Goal: Task Accomplishment & Management: Use online tool/utility

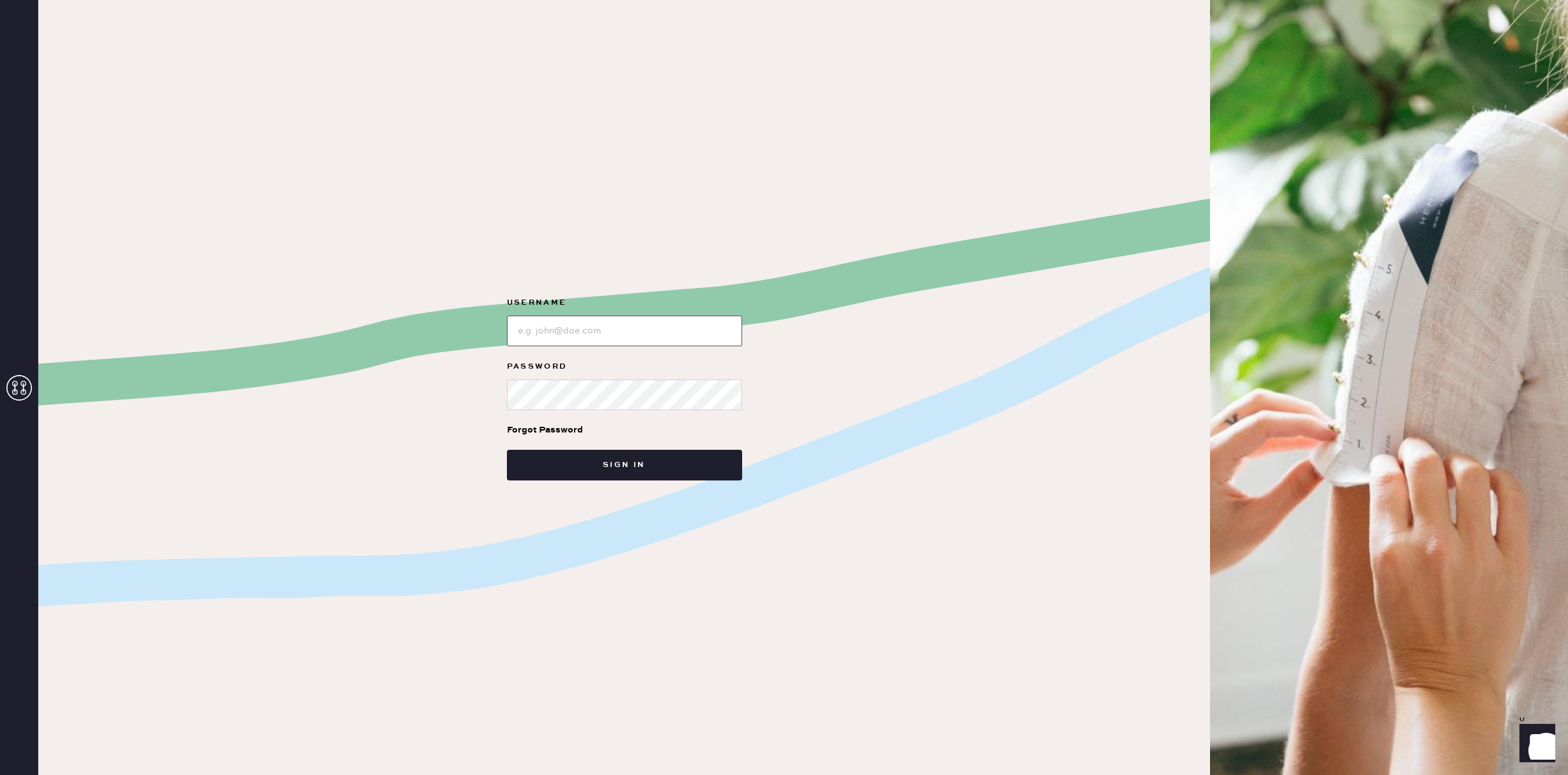
type input "reformationsouthcoastplaza"
click at [616, 484] on div "Username Password Forgot Password Sign in" at bounding box center [624, 387] width 1172 height 775
click at [622, 472] on button "Sign in" at bounding box center [624, 465] width 235 height 31
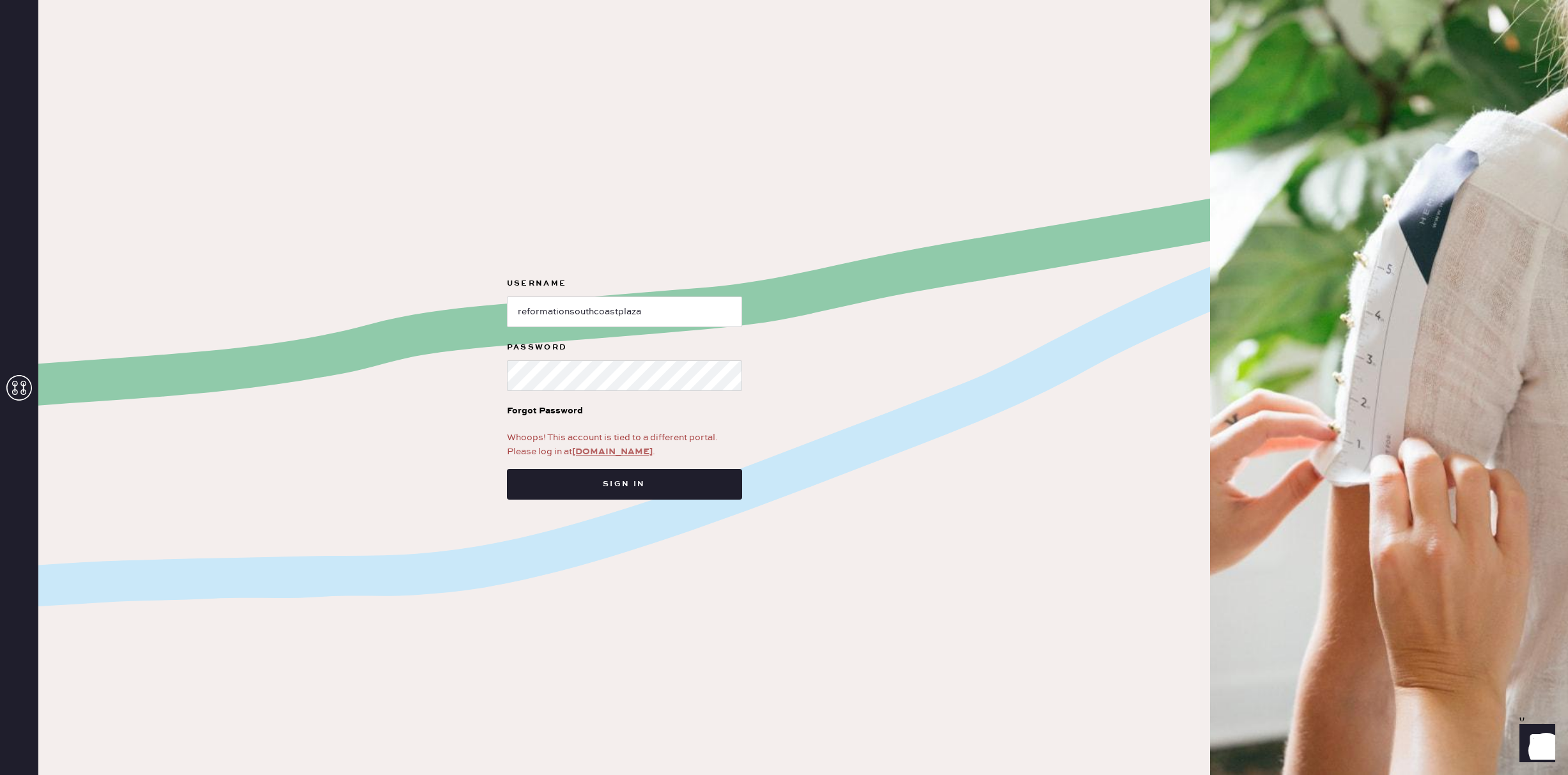
click at [615, 453] on link "app.hemster.co" at bounding box center [613, 452] width 81 height 12
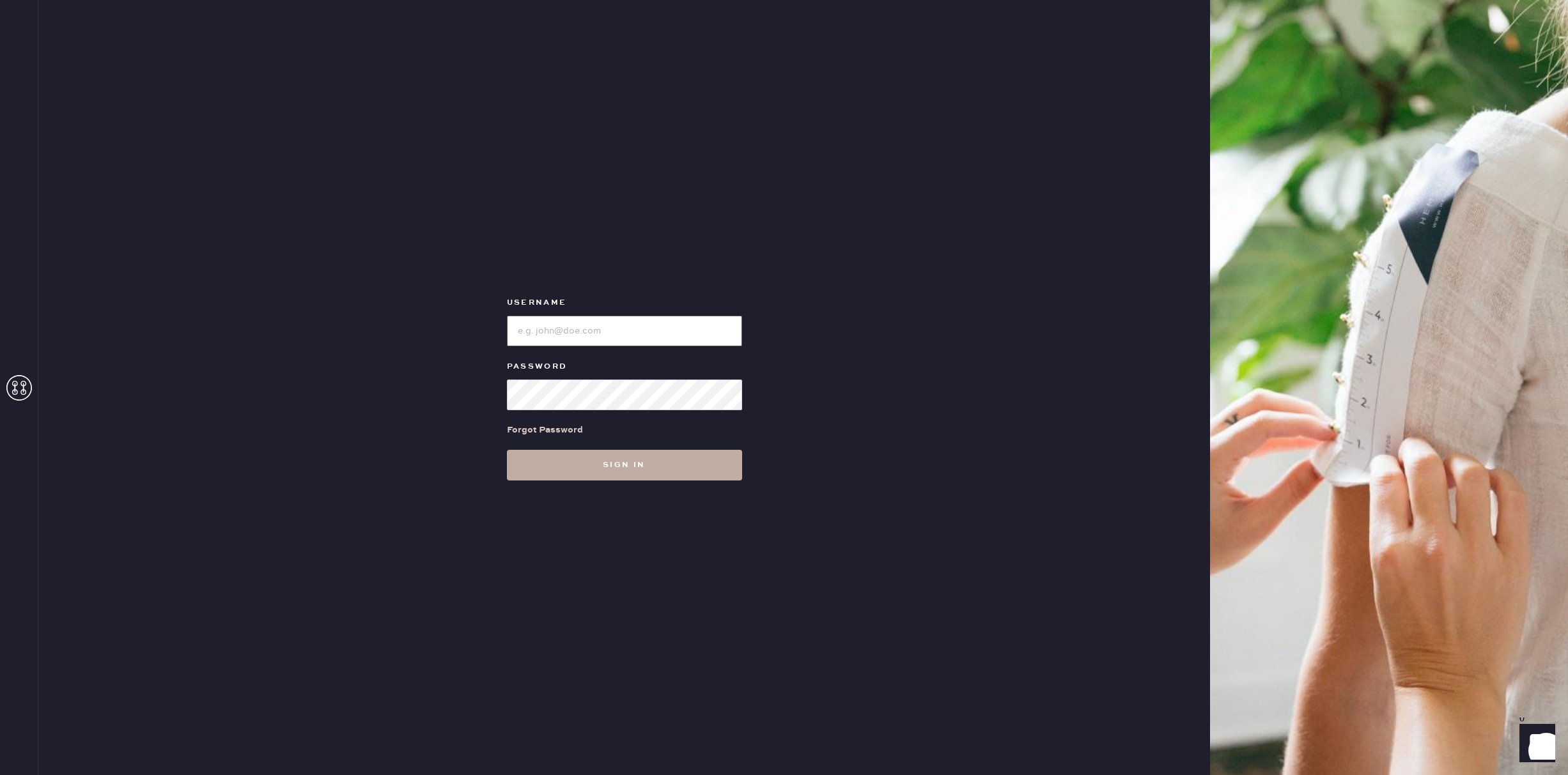
type input "reformationsouthcoastplaza"
click at [613, 462] on button "Sign in" at bounding box center [624, 465] width 235 height 31
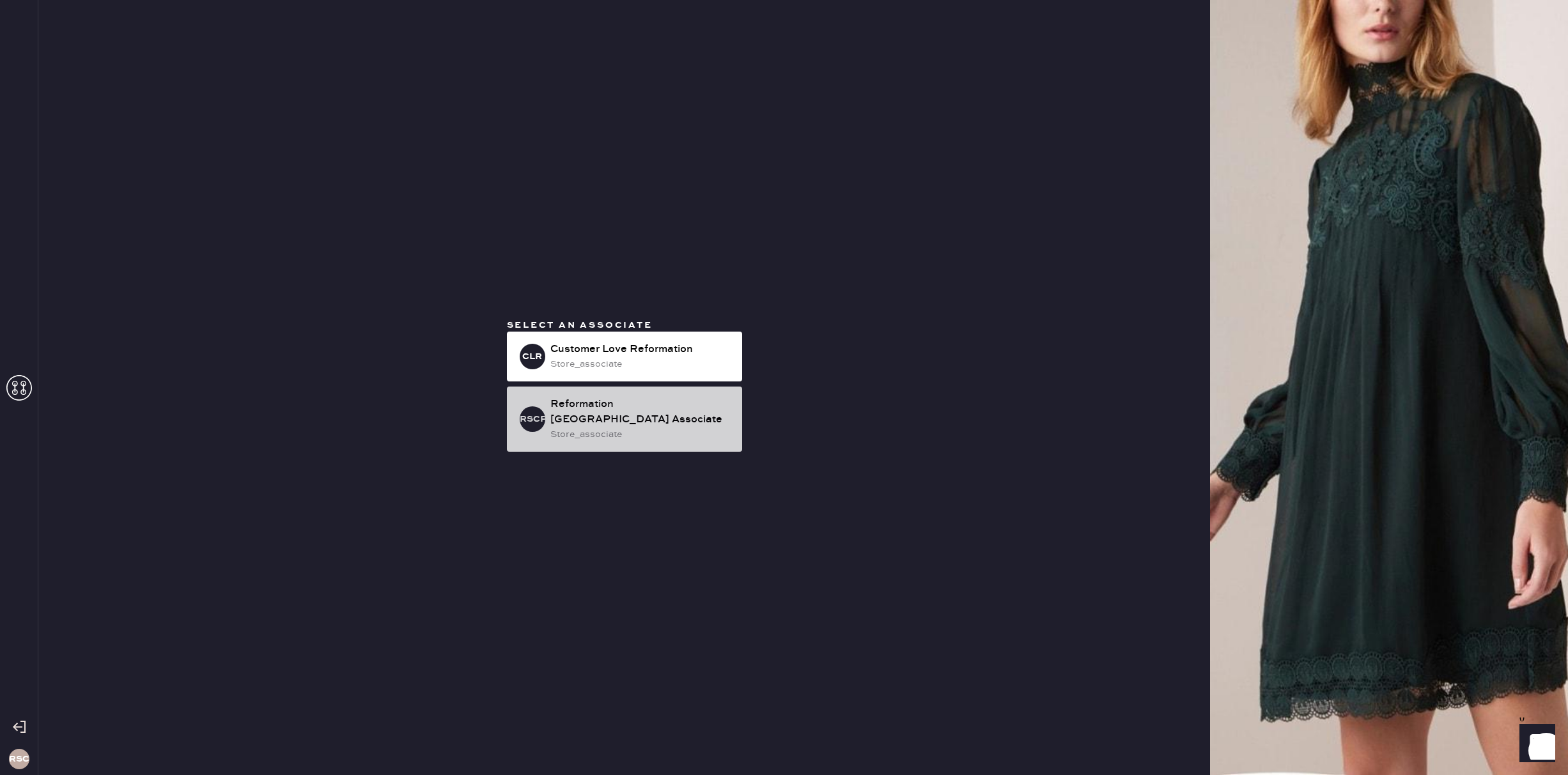
click at [625, 425] on div "Reformation [GEOGRAPHIC_DATA] Associate" at bounding box center [641, 412] width 181 height 31
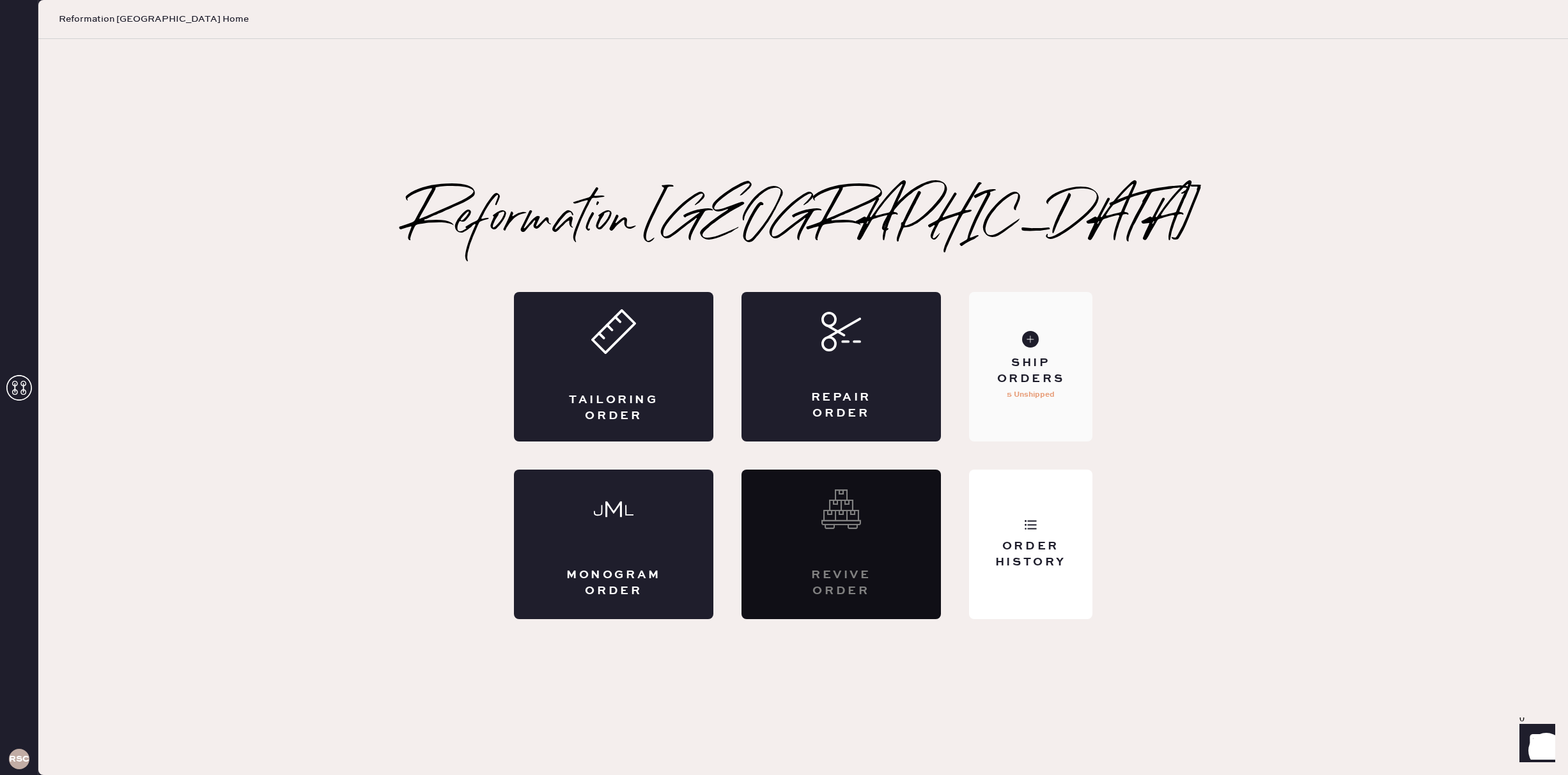
click at [1013, 383] on div "Ship Orders" at bounding box center [1030, 371] width 102 height 32
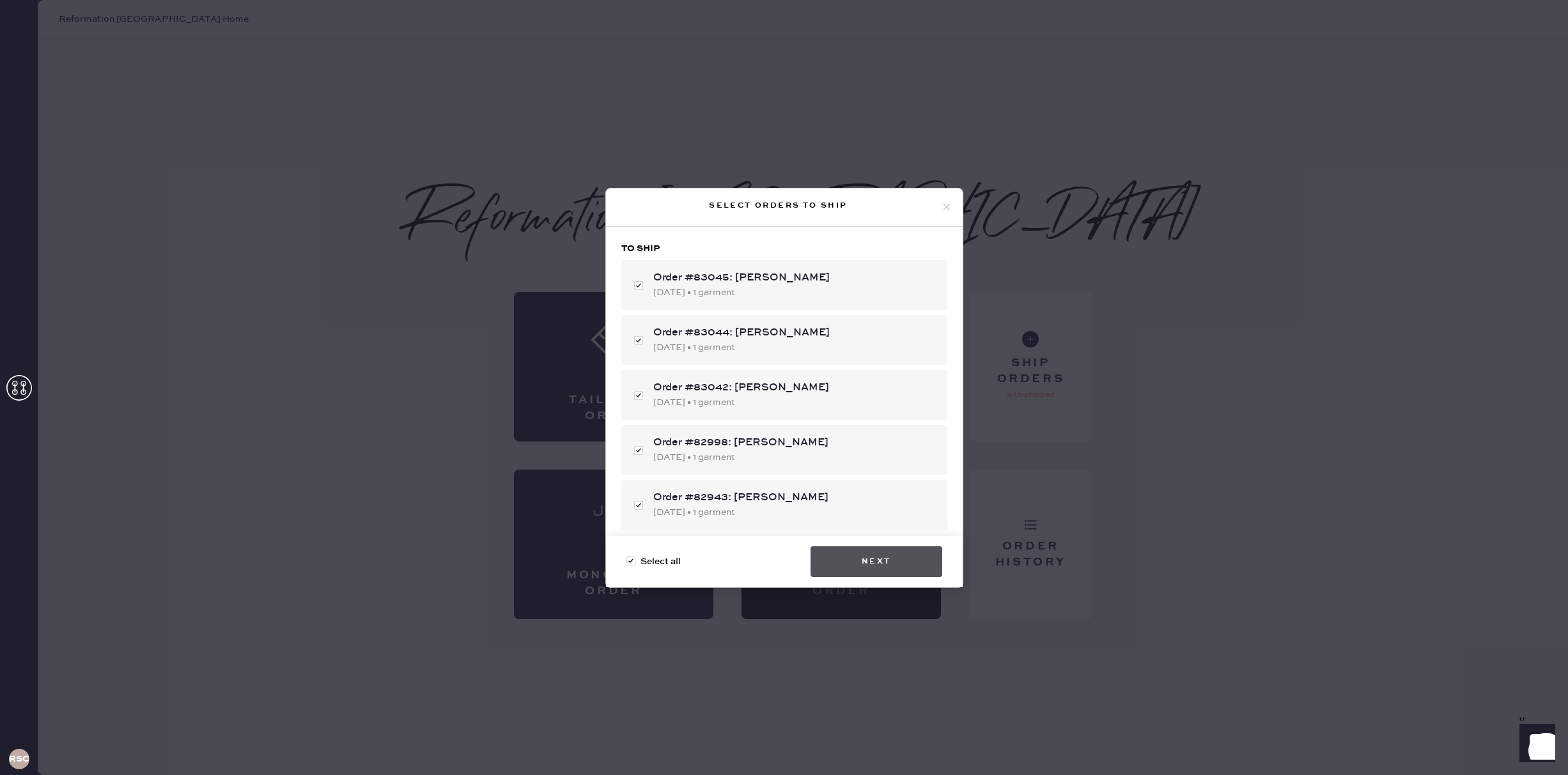
click at [882, 566] on button "Next" at bounding box center [877, 561] width 132 height 31
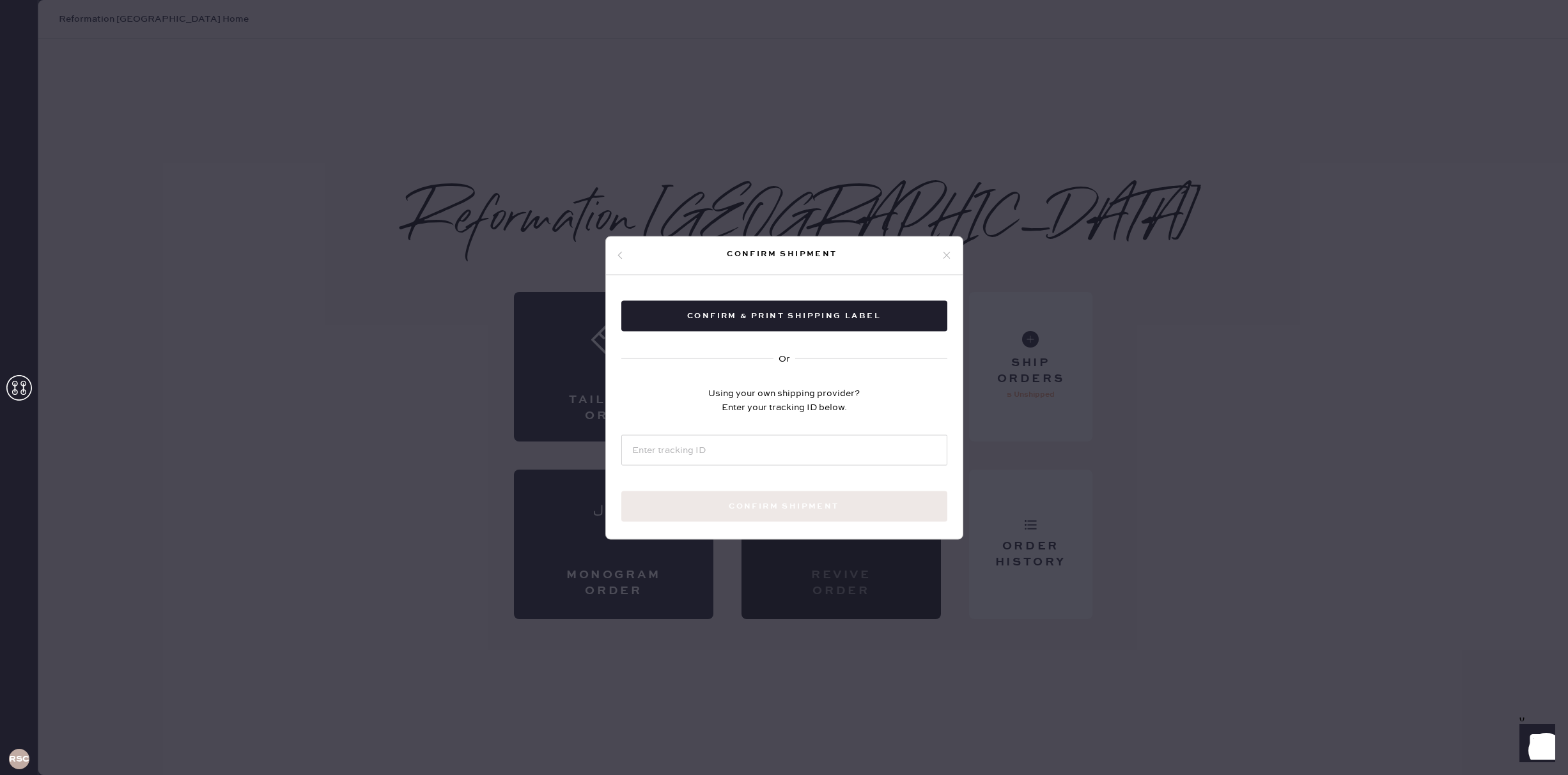
click at [778, 334] on div "Confirm & Print shipping label Or Using your own shipping provider? Enter your …" at bounding box center [784, 425] width 357 height 302
click at [774, 327] on button "Confirm & Print shipping label" at bounding box center [784, 315] width 326 height 31
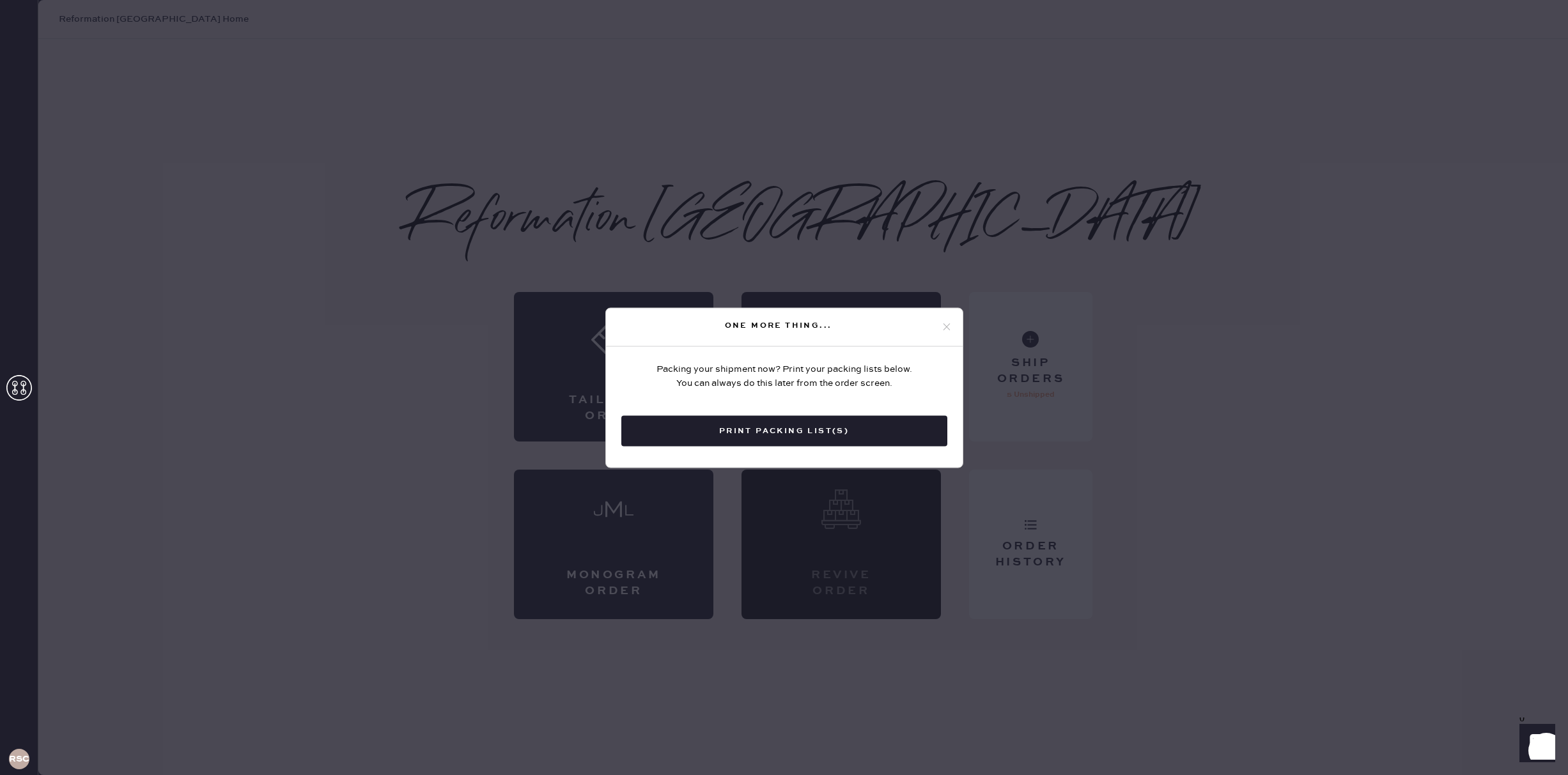
drag, startPoint x: 815, startPoint y: 436, endPoint x: 817, endPoint y: 425, distance: 11.2
click at [814, 436] on button "Print Packing List(s)" at bounding box center [784, 430] width 326 height 31
